Goal: Browse casually: Explore the website without a specific task or goal

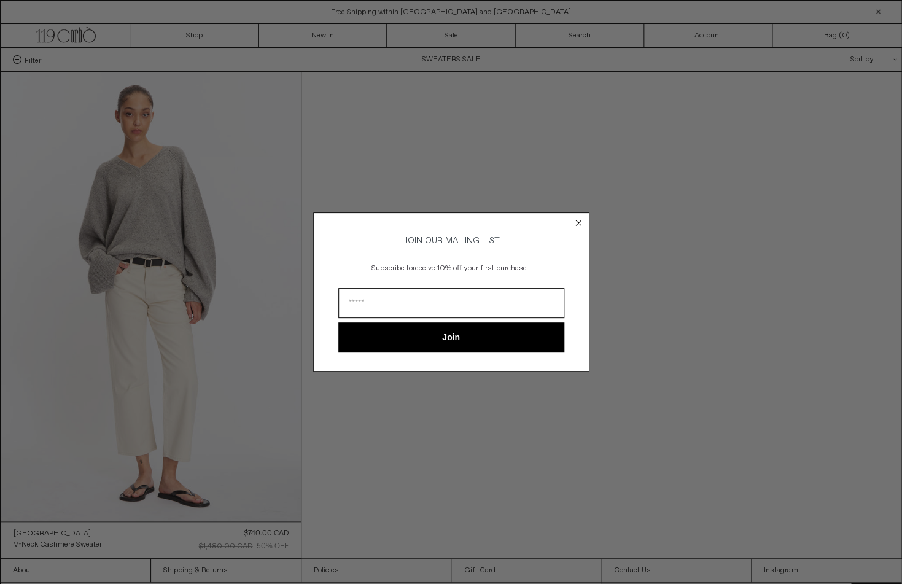
click at [578, 223] on circle "Close dialog" at bounding box center [578, 223] width 12 height 12
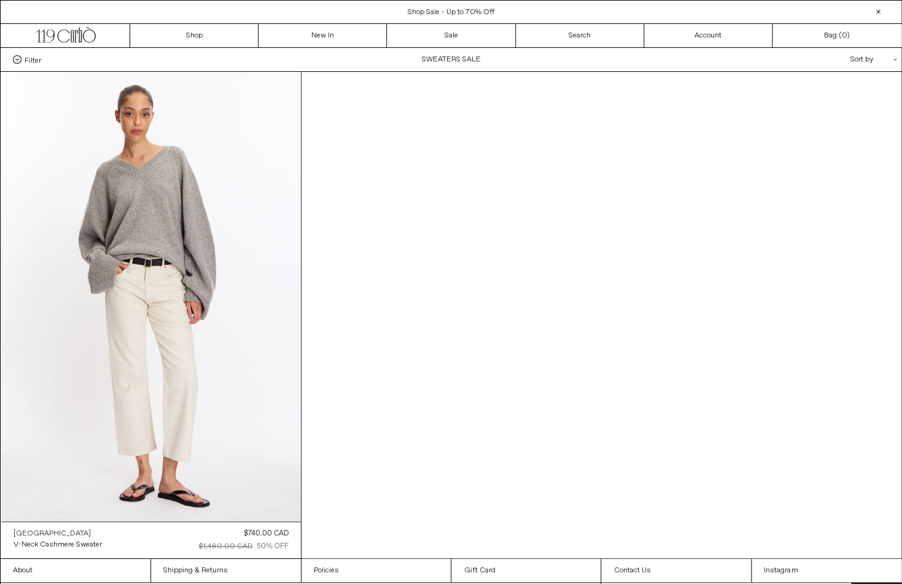
click at [42, 534] on div "[GEOGRAPHIC_DATA]" at bounding box center [52, 534] width 77 height 10
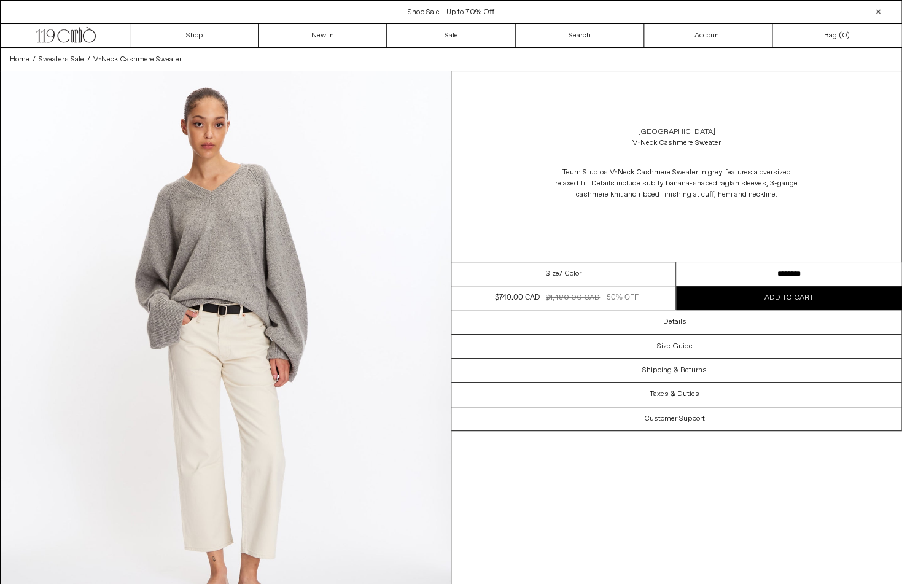
click at [671, 131] on link "[GEOGRAPHIC_DATA]" at bounding box center [675, 131] width 77 height 11
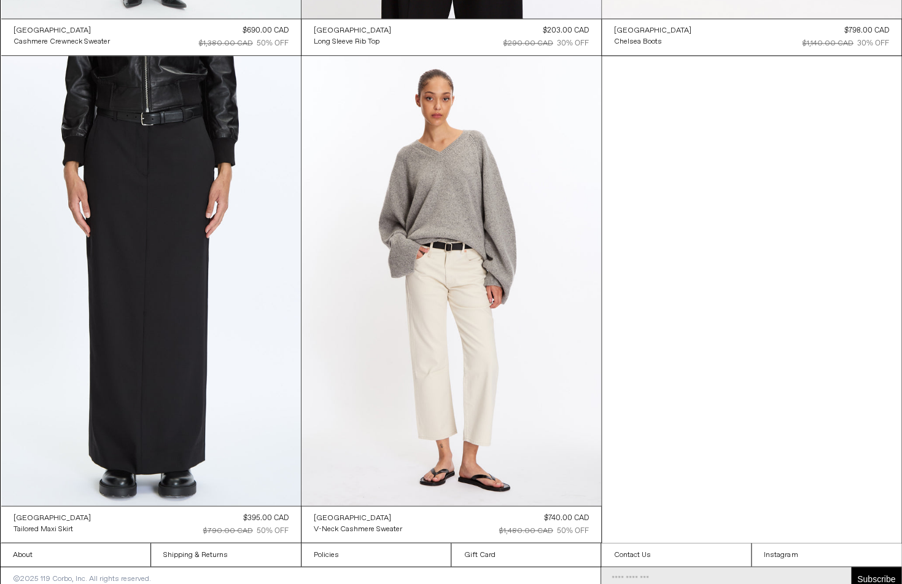
scroll to position [518, 0]
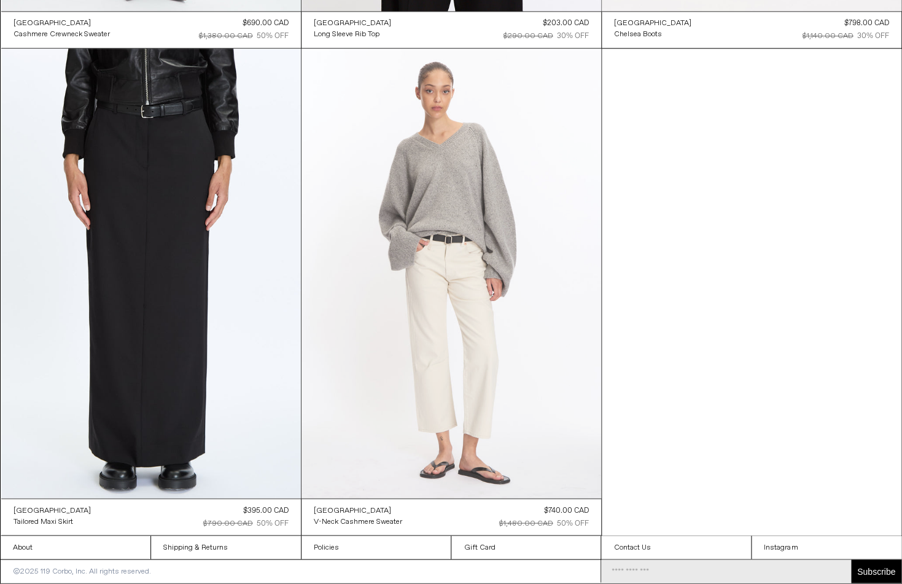
click at [472, 262] on at bounding box center [451, 273] width 300 height 449
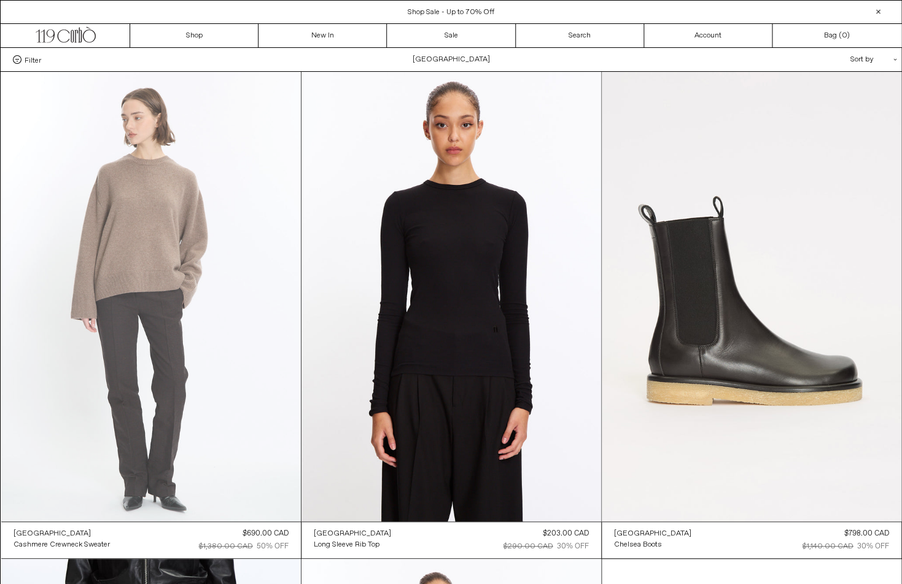
click at [169, 284] on at bounding box center [151, 296] width 300 height 449
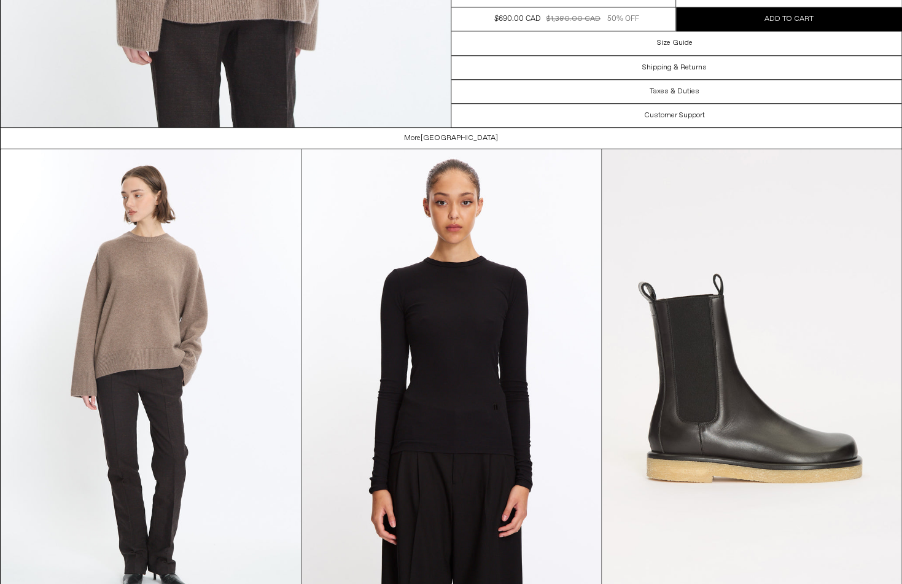
scroll to position [2301, 0]
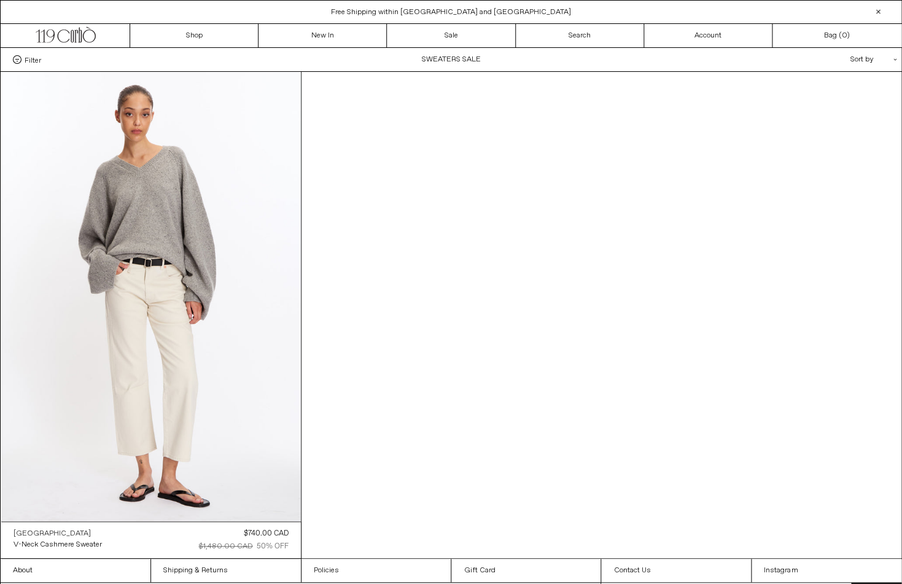
click at [50, 533] on div "[GEOGRAPHIC_DATA]" at bounding box center [52, 534] width 77 height 10
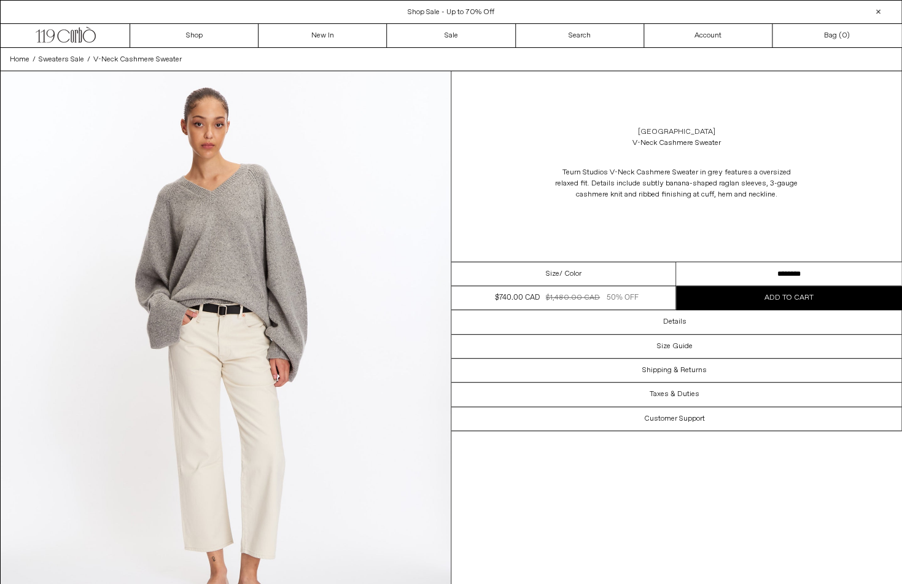
click at [693, 133] on link "[GEOGRAPHIC_DATA]" at bounding box center [675, 131] width 77 height 11
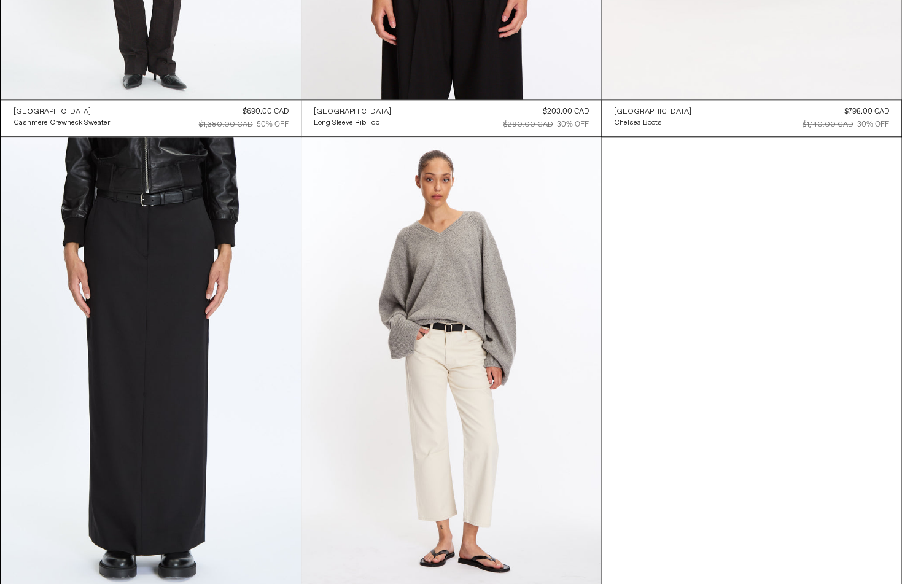
scroll to position [518, 0]
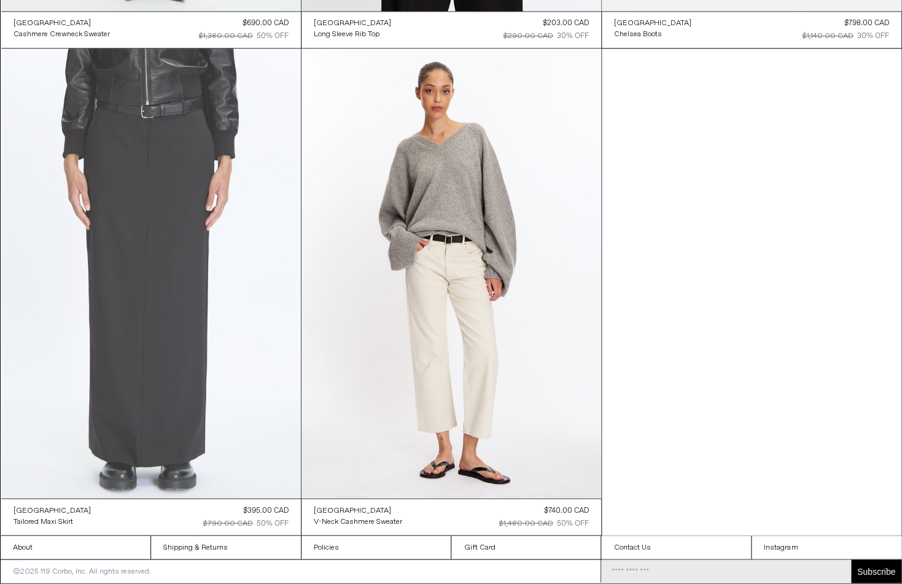
click at [111, 289] on at bounding box center [151, 273] width 300 height 449
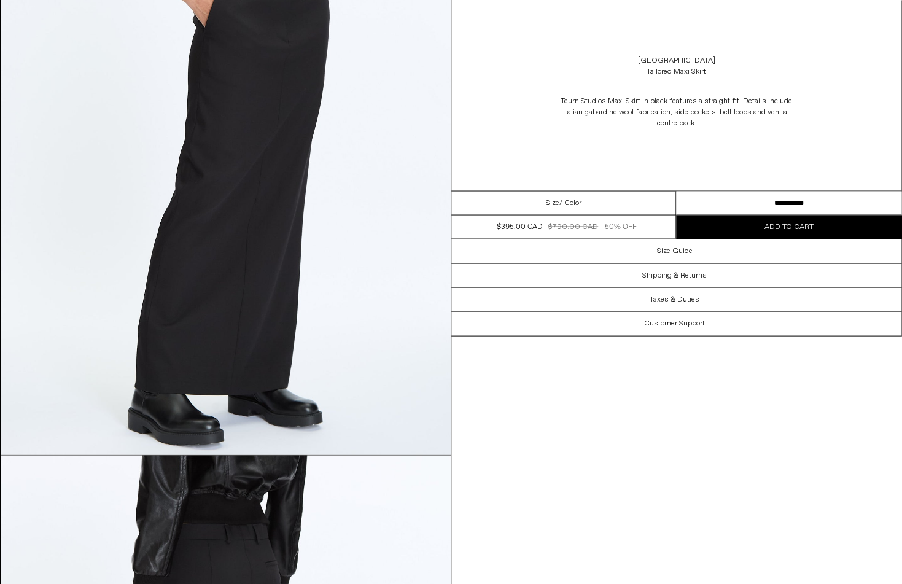
scroll to position [748, 0]
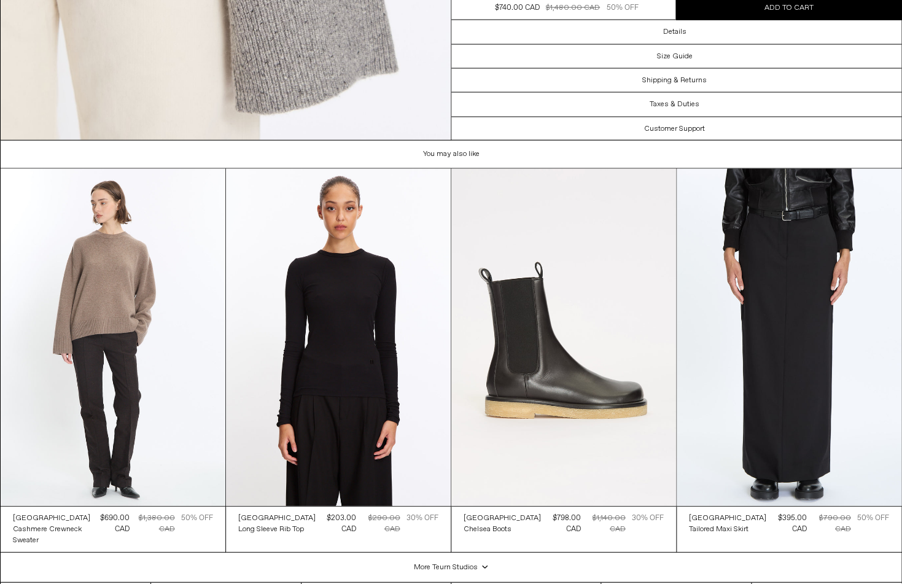
scroll to position [2799, 0]
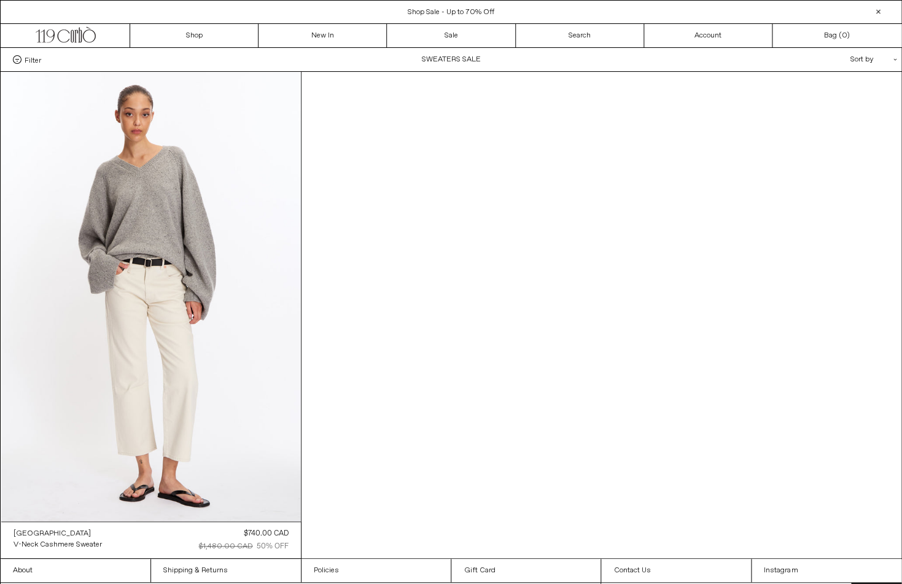
click at [449, 251] on div "[GEOGRAPHIC_DATA] V-Neck Cashmere Sweater Regular price $740.00 CAD $1,480.00 C…" at bounding box center [451, 315] width 902 height 488
